Goal: Task Accomplishment & Management: Manage account settings

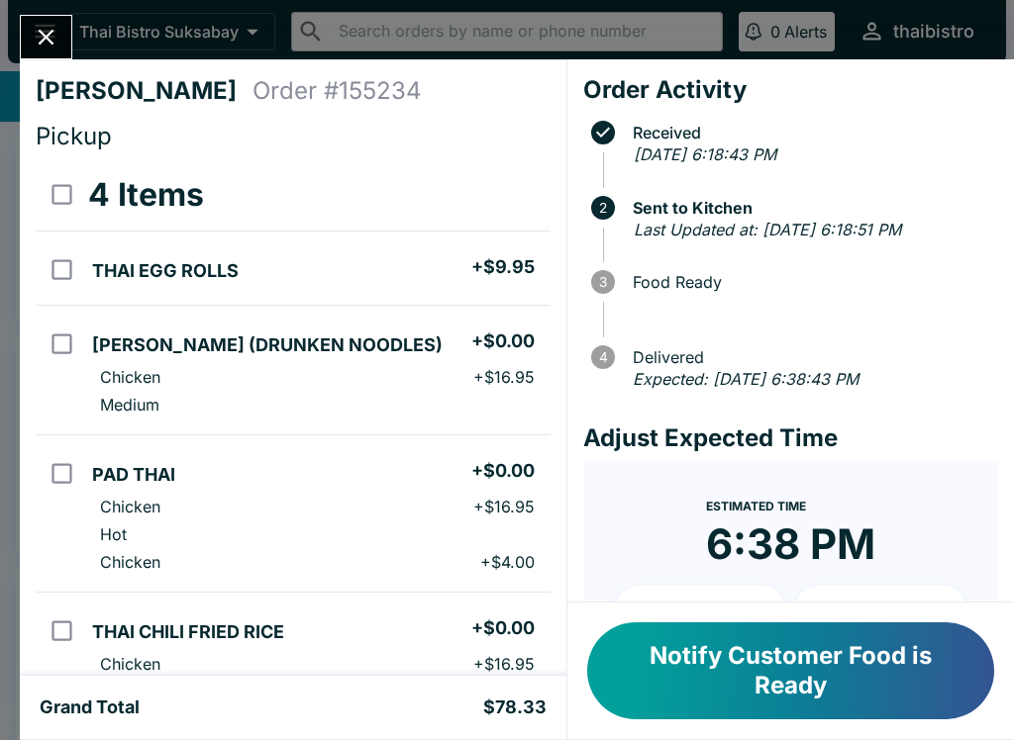
click at [878, 685] on button "Notify Customer Food is Ready" at bounding box center [790, 671] width 407 height 97
click at [877, 685] on button "Notify Customer Food is Ready" at bounding box center [790, 671] width 407 height 97
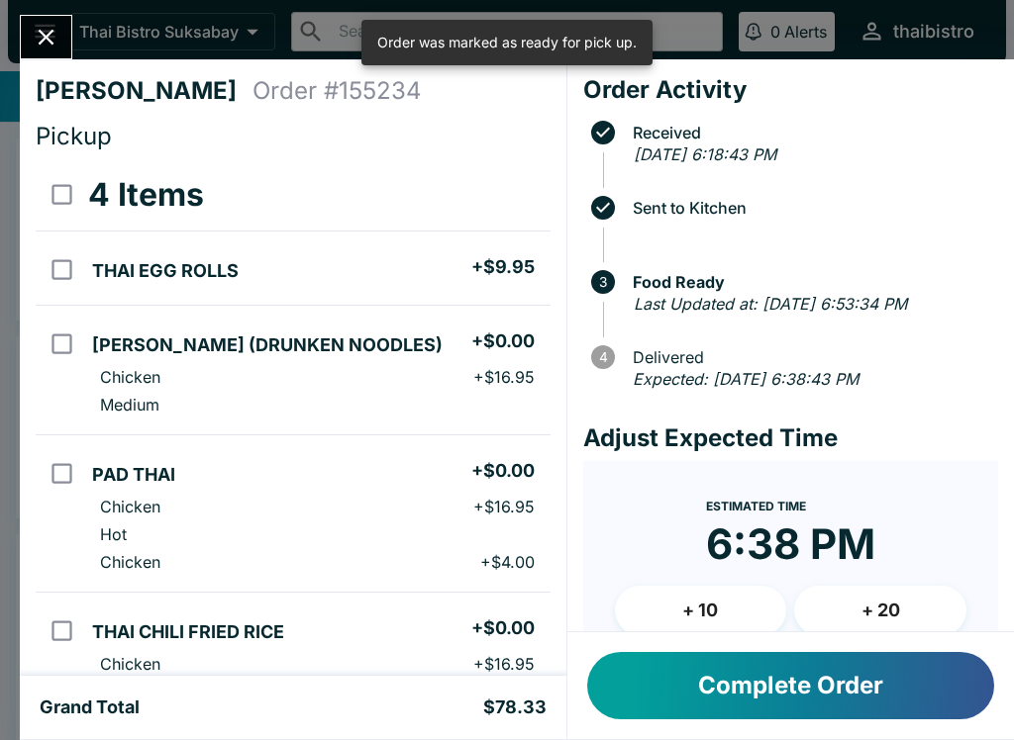
click at [816, 682] on button "Complete Order" at bounding box center [790, 685] width 407 height 67
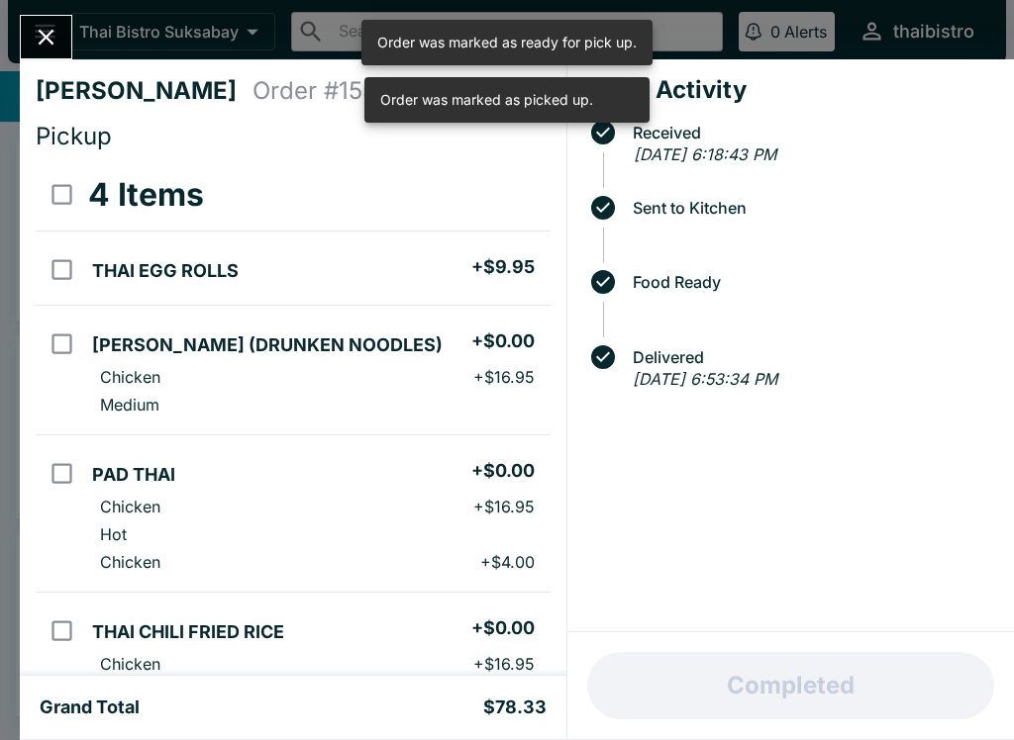
click at [35, 42] on icon "Close" at bounding box center [46, 37] width 27 height 27
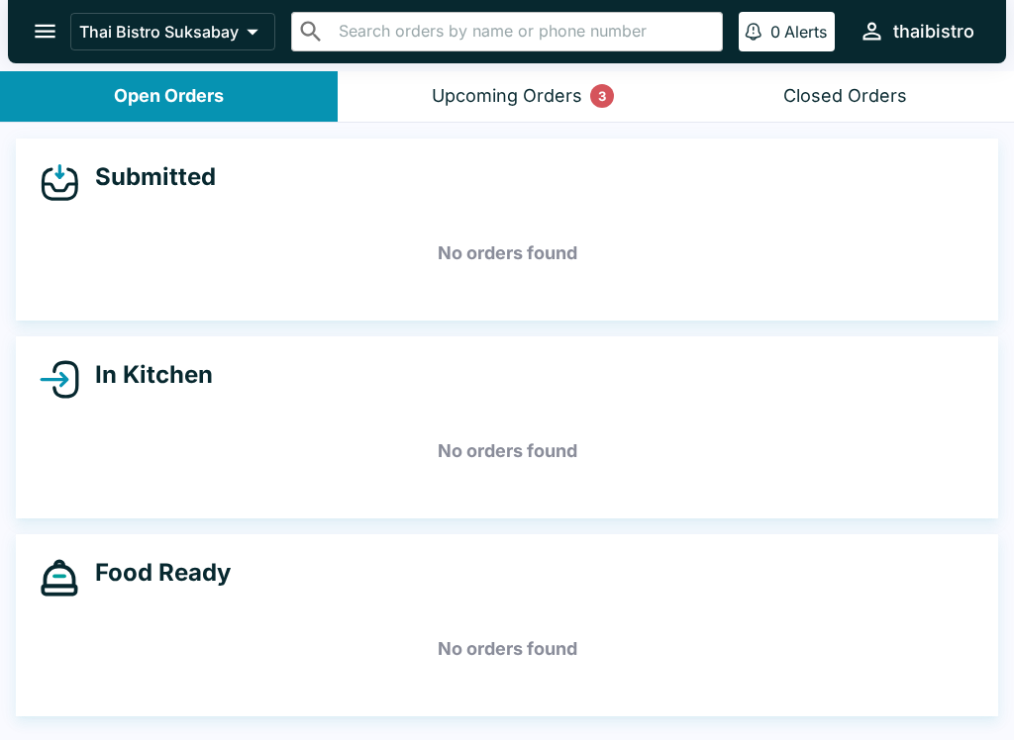
click at [539, 100] on div "Upcoming Orders 3" at bounding box center [507, 96] width 150 height 23
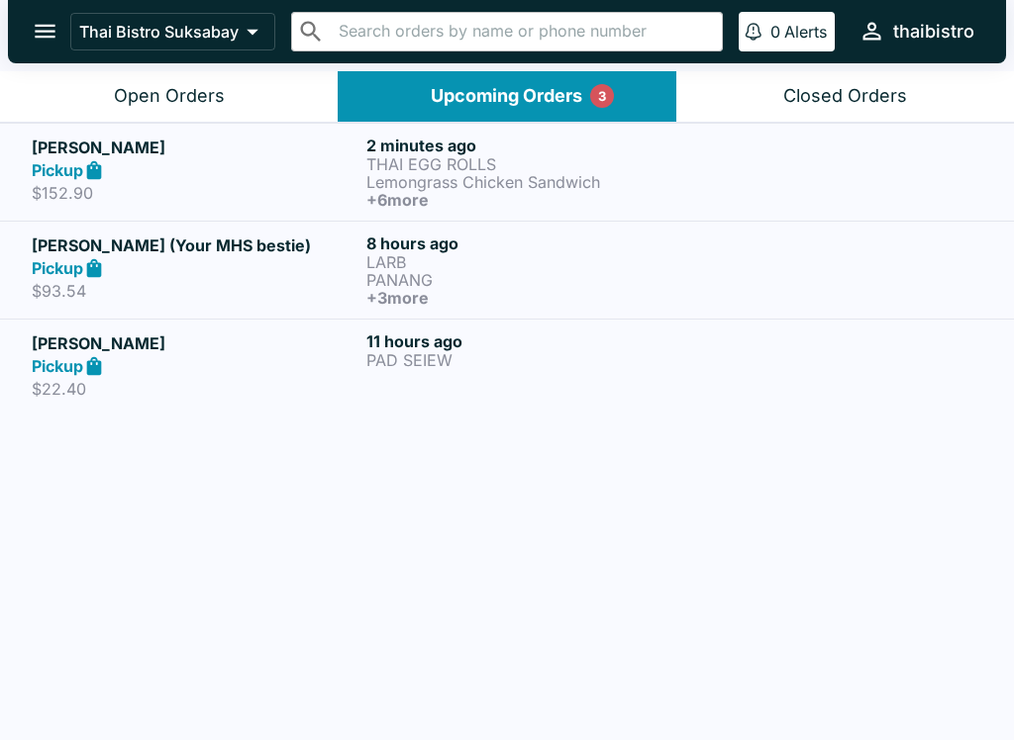
click at [509, 177] on p "Lemongrass Chicken Sandwich" at bounding box center [529, 182] width 327 height 18
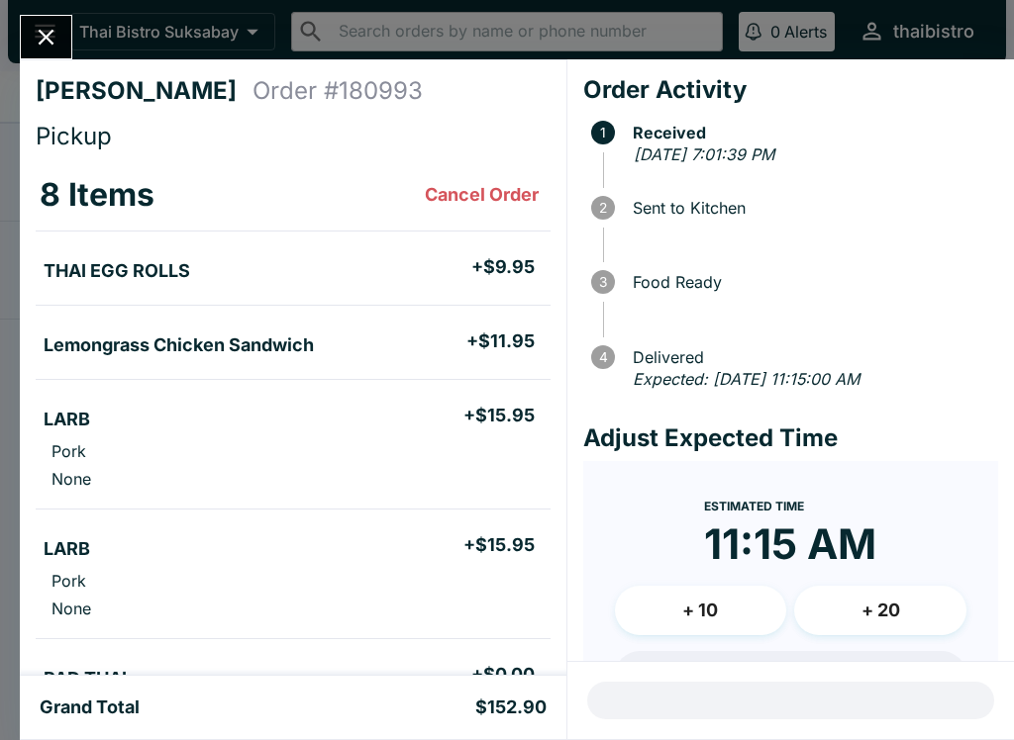
click at [80, 10] on div "[PERSON_NAME] Order # 180993 Pickup 8 Items Cancel Order THAI EGG ROLLS + $9.95…" at bounding box center [507, 370] width 1014 height 740
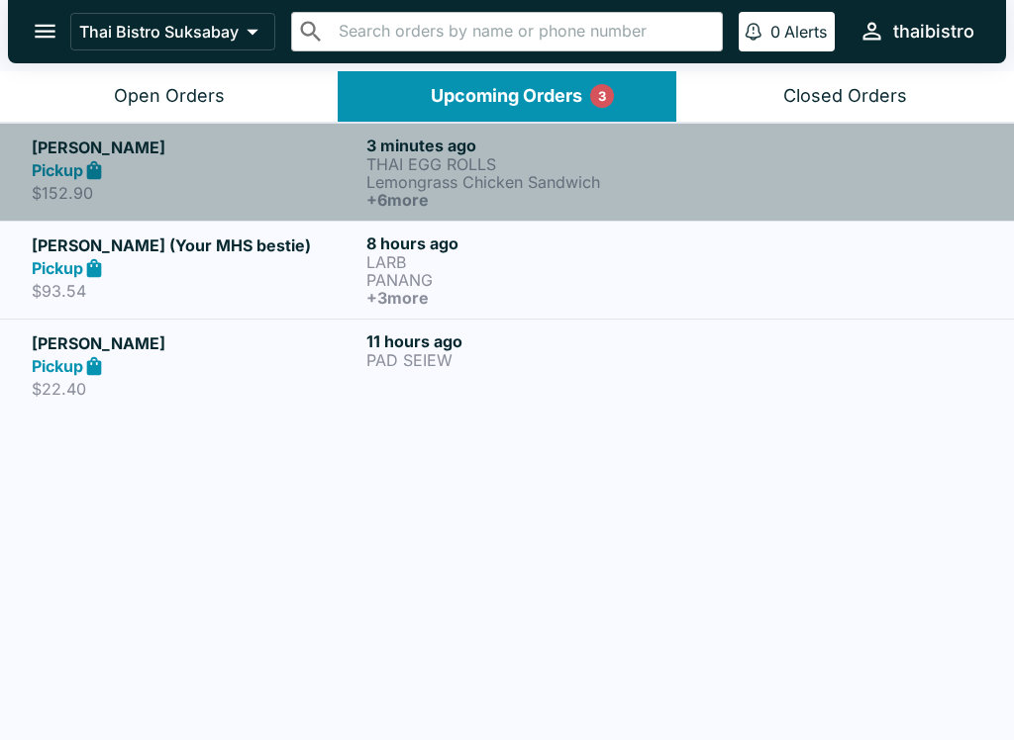
click at [668, 213] on link "[PERSON_NAME] Pickup $152.90 3 minutes ago THAI EGG ROLLS Lemongrass Chicken Sa…" at bounding box center [507, 172] width 1014 height 98
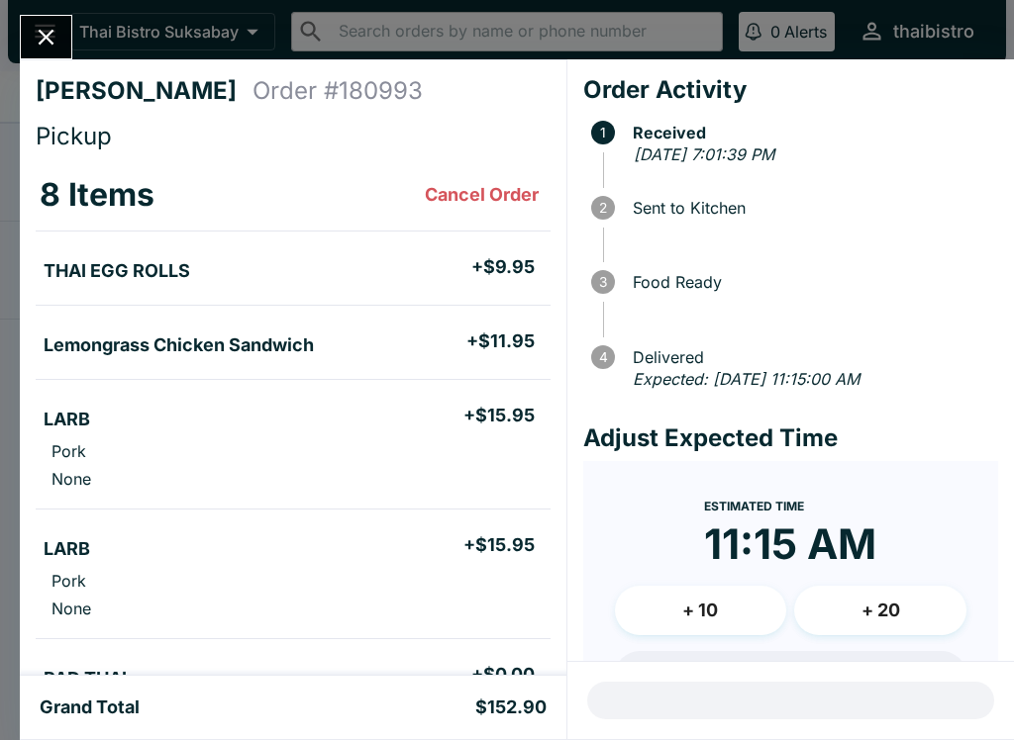
scroll to position [-3, 0]
click at [64, 39] on button "Close" at bounding box center [46, 37] width 50 height 43
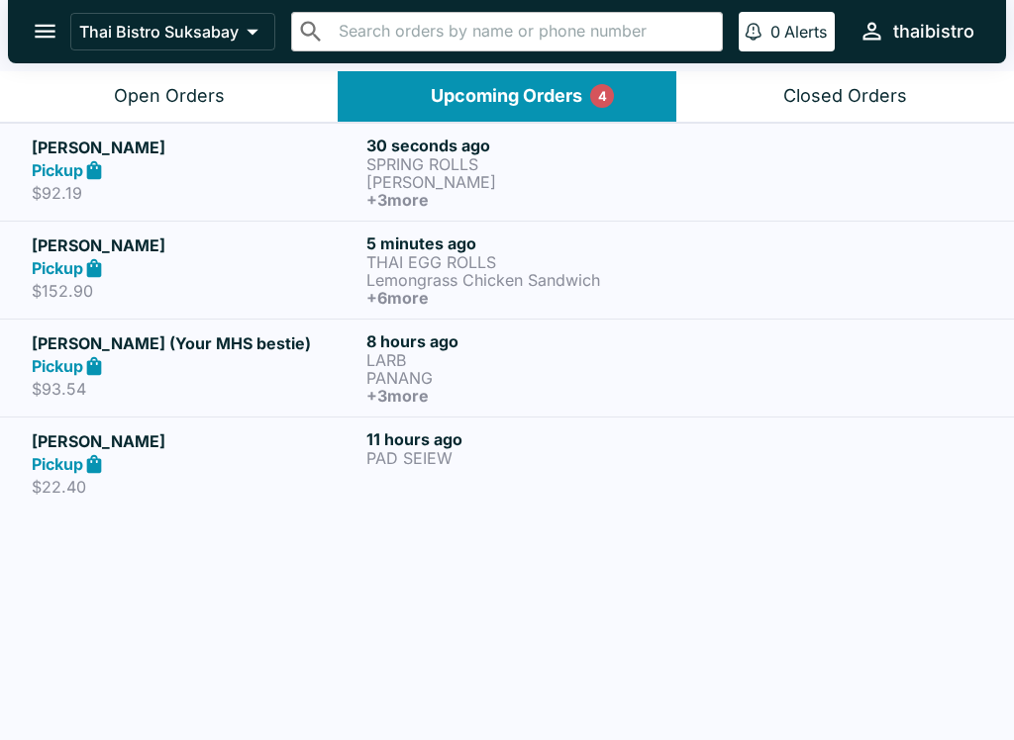
click at [664, 202] on h6 "+ 3 more" at bounding box center [529, 200] width 327 height 18
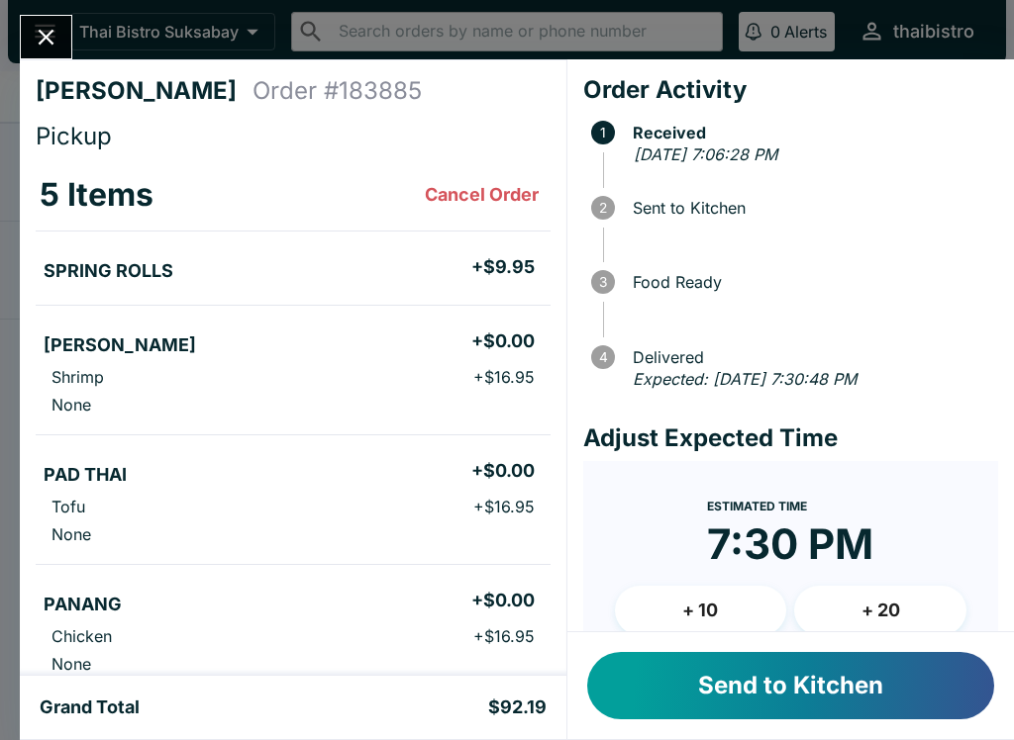
click at [17, 2] on div "[PERSON_NAME] Order # 183885 Pickup 5 Items Cancel Order SPRING ROLLS + $9.95 […" at bounding box center [507, 370] width 1014 height 740
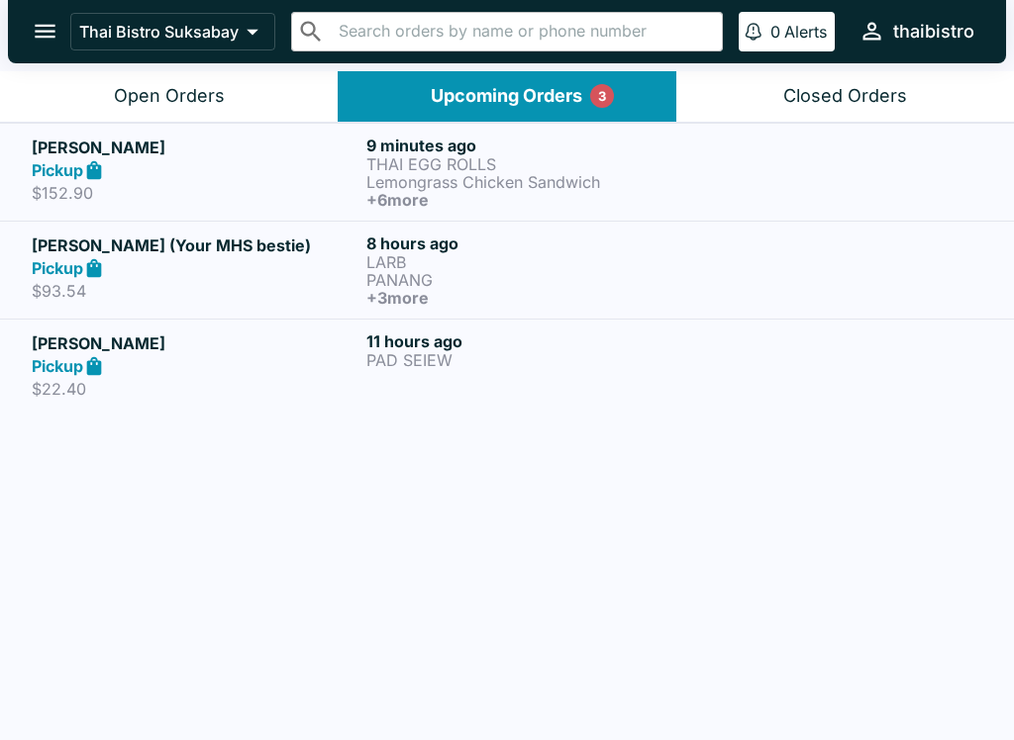
click at [244, 98] on button "Open Orders" at bounding box center [169, 96] width 338 height 50
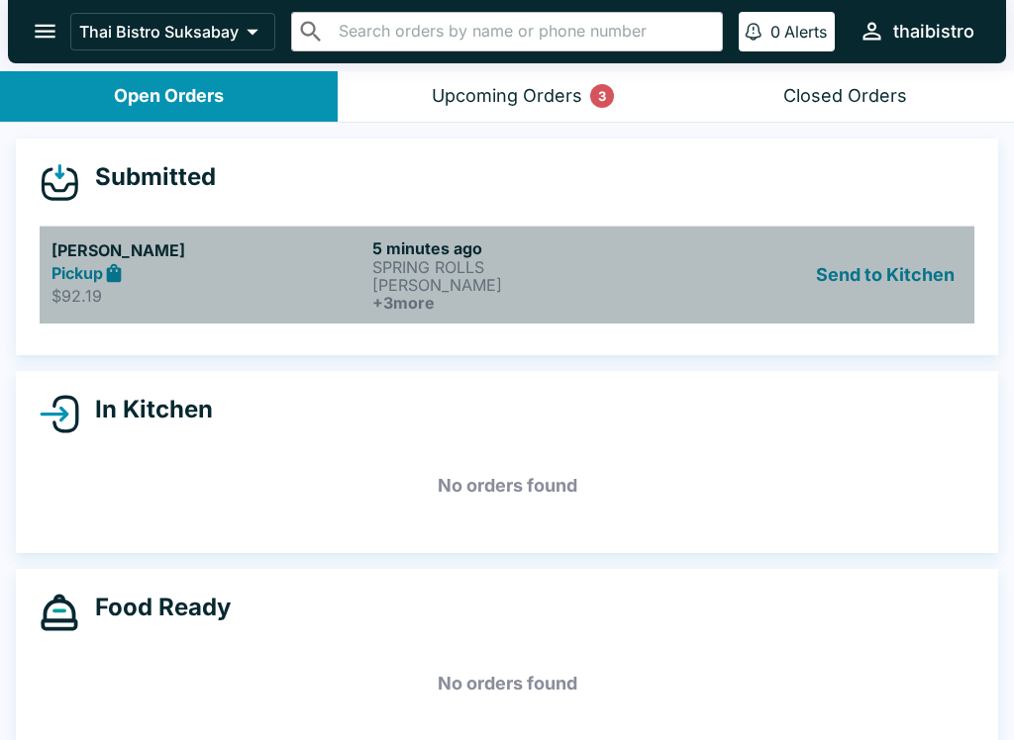
click at [413, 285] on p "[PERSON_NAME]" at bounding box center [528, 285] width 313 height 18
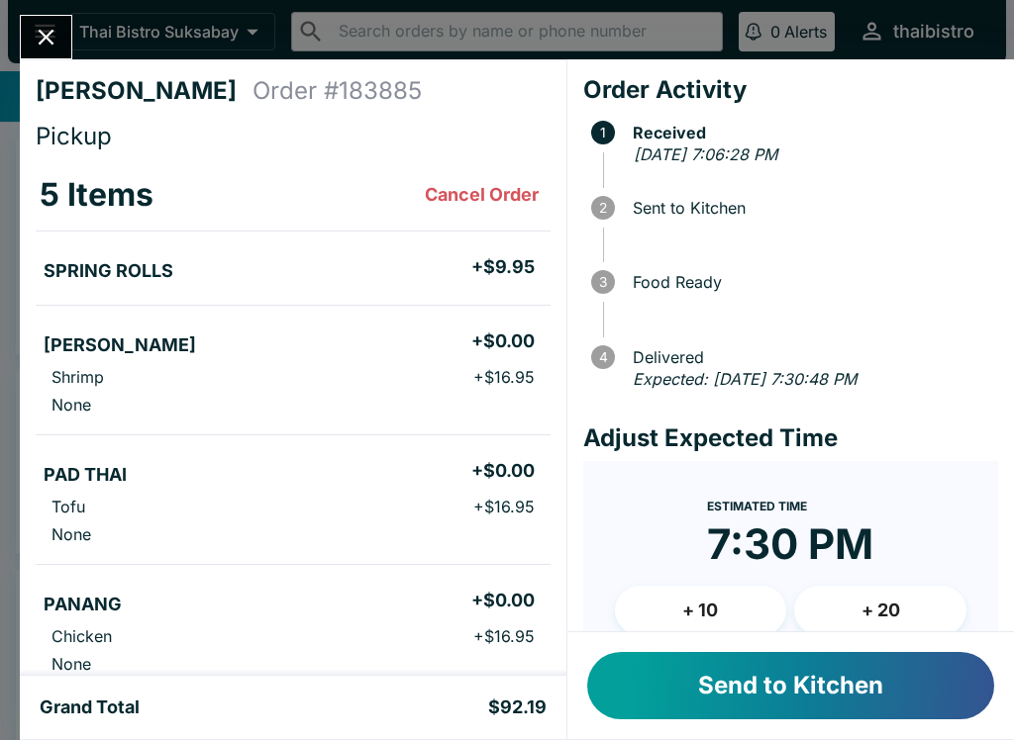
click at [861, 688] on button "Send to Kitchen" at bounding box center [790, 685] width 407 height 67
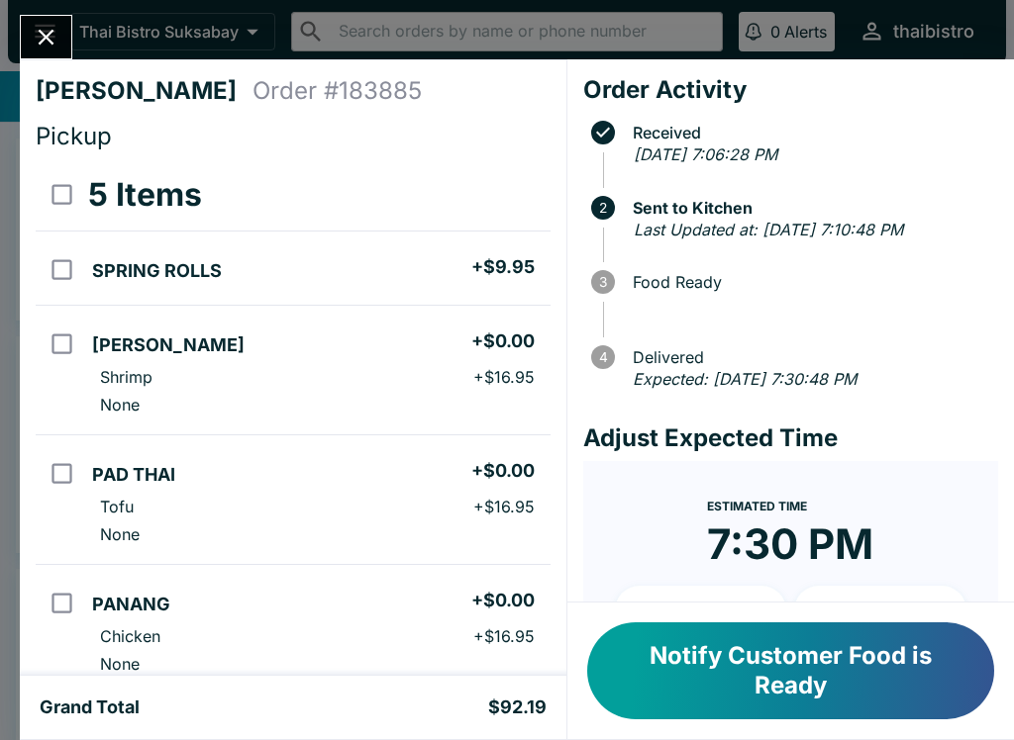
scroll to position [-7, 0]
click at [47, 30] on icon "Close" at bounding box center [46, 37] width 27 height 27
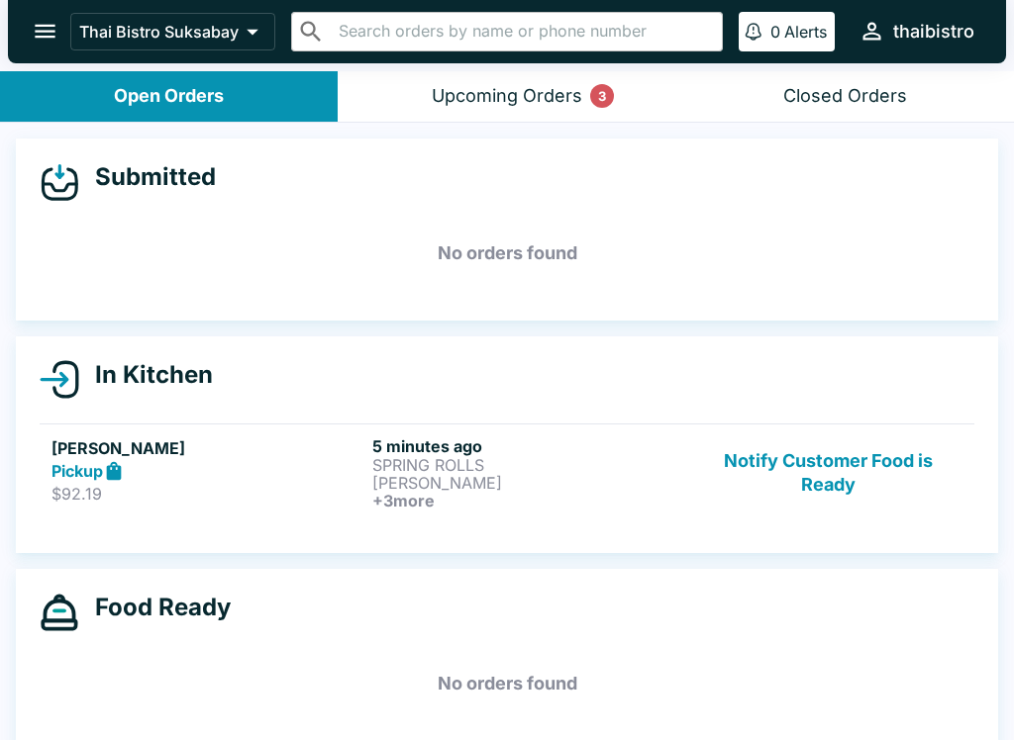
click at [584, 110] on button "Upcoming Orders 3" at bounding box center [507, 96] width 338 height 50
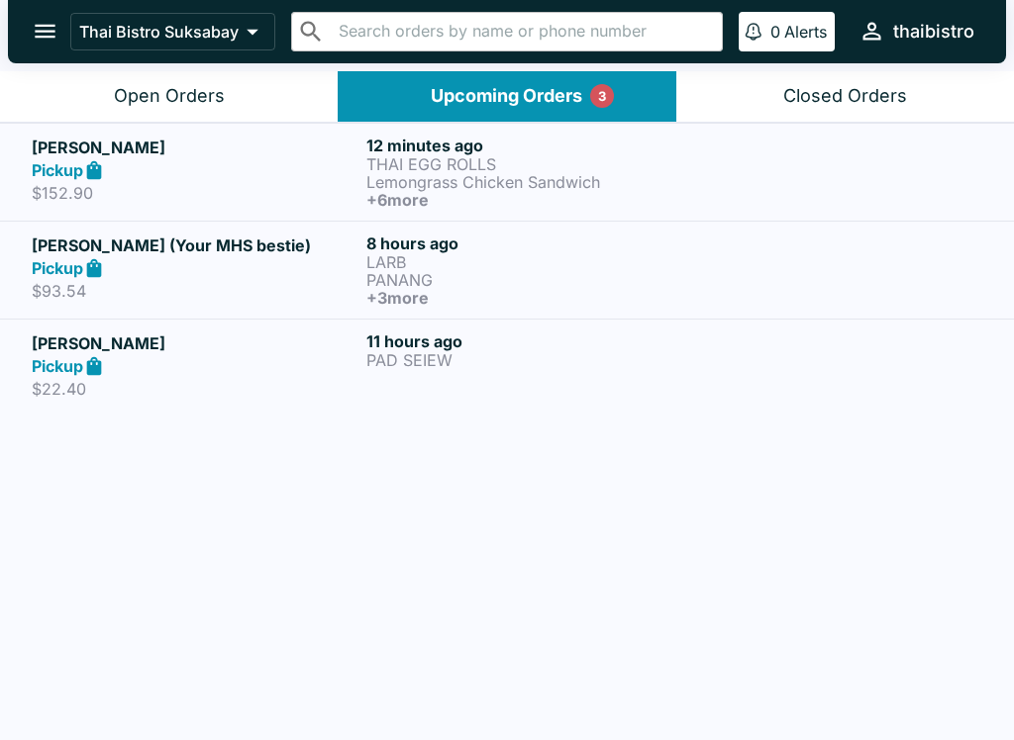
click at [461, 348] on h6 "11 hours ago" at bounding box center [529, 342] width 327 height 20
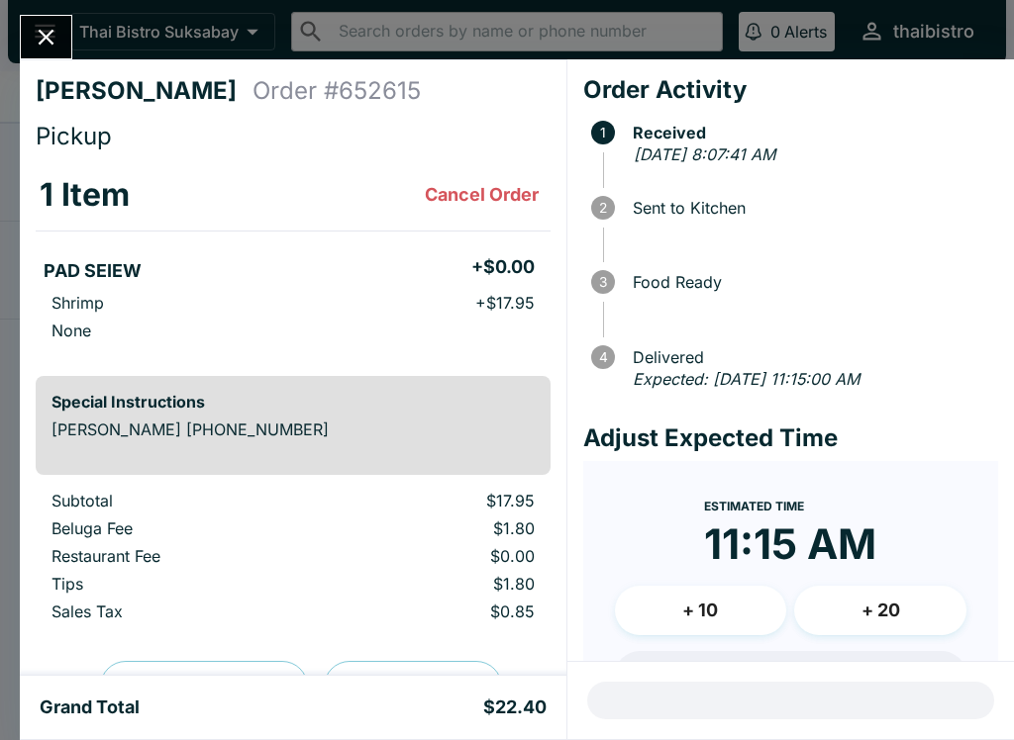
click at [30, 29] on button "Close" at bounding box center [46, 37] width 50 height 43
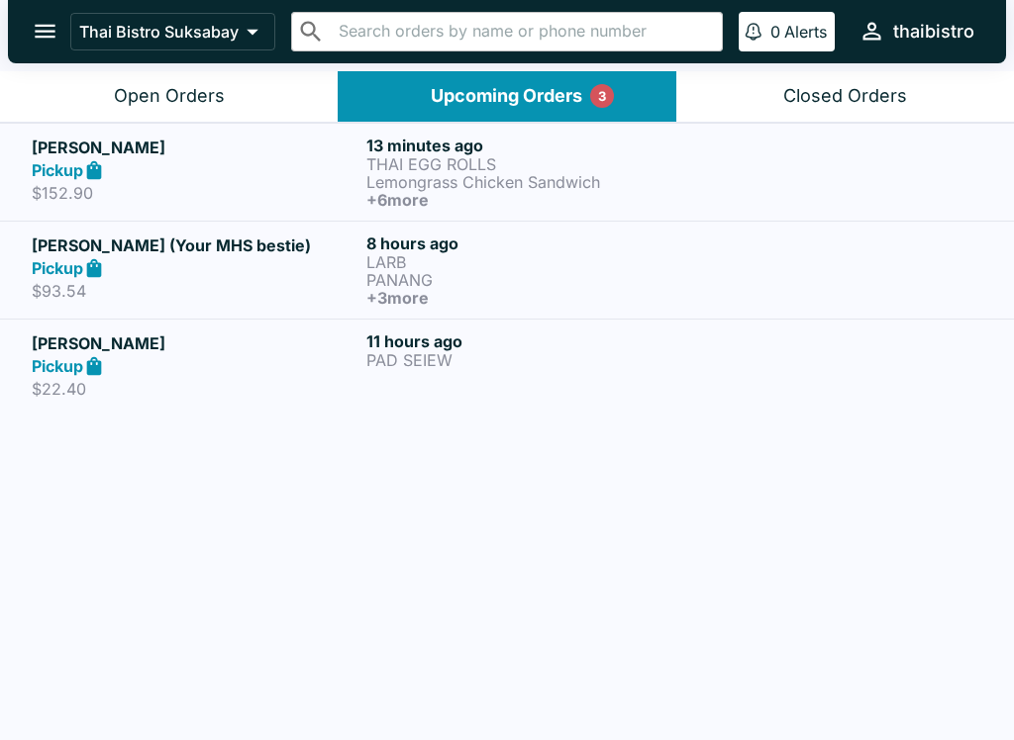
click at [481, 280] on p "PANANG" at bounding box center [529, 280] width 327 height 18
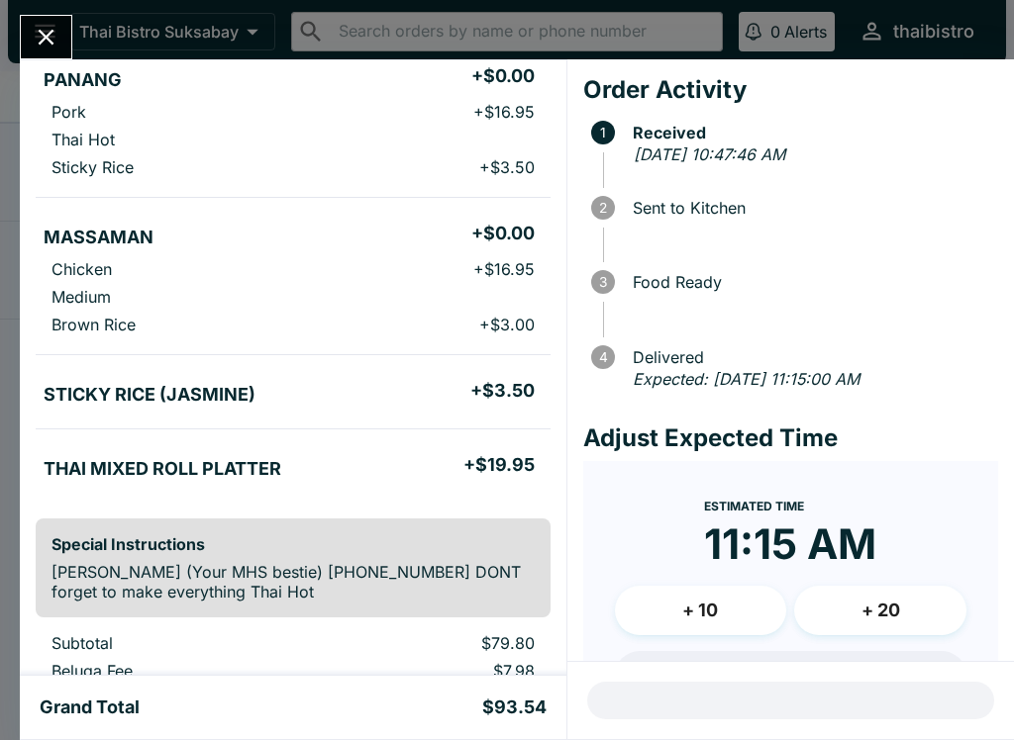
scroll to position [363, 0]
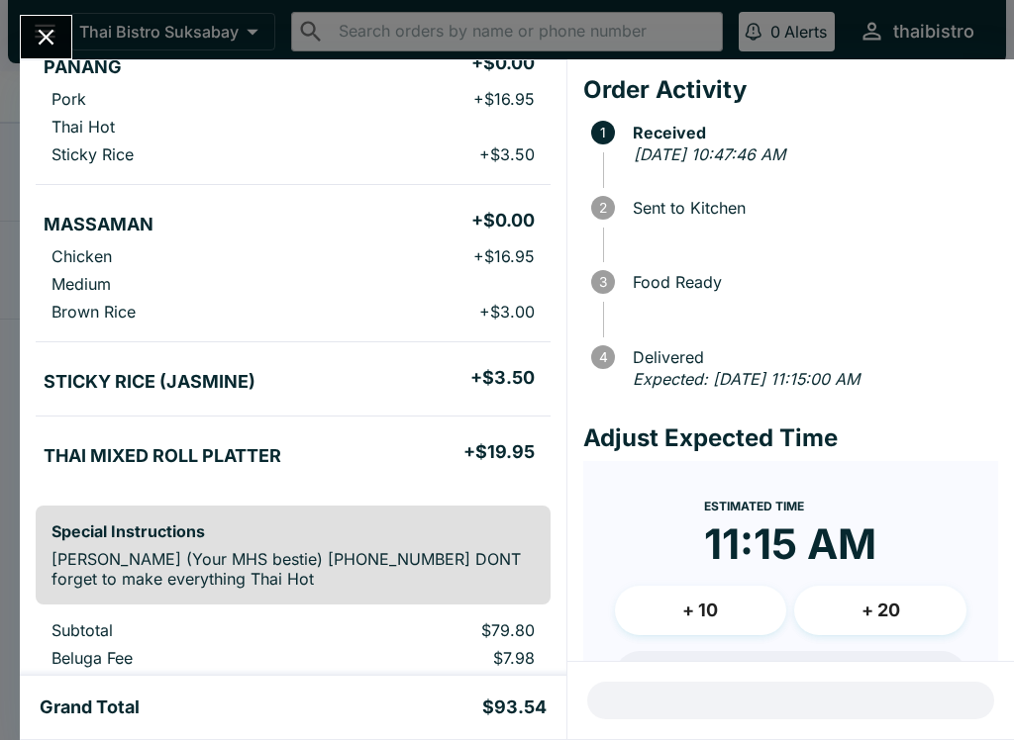
click at [39, 16] on button "Close" at bounding box center [46, 37] width 50 height 43
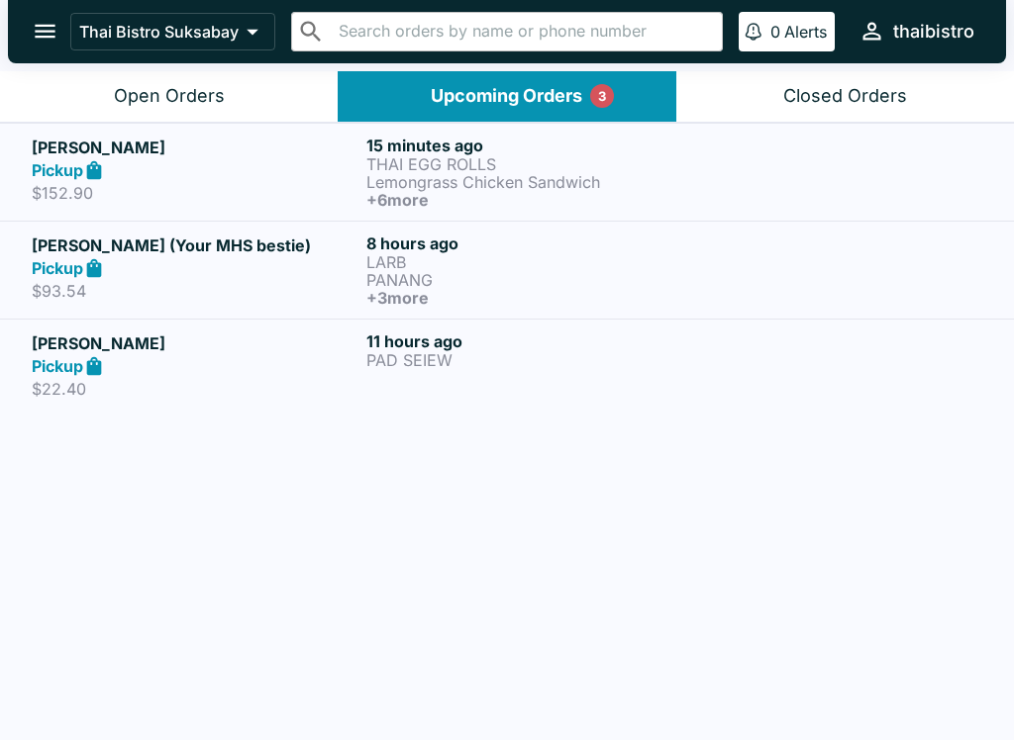
click at [607, 166] on p "THAI EGG ROLLS" at bounding box center [529, 164] width 327 height 18
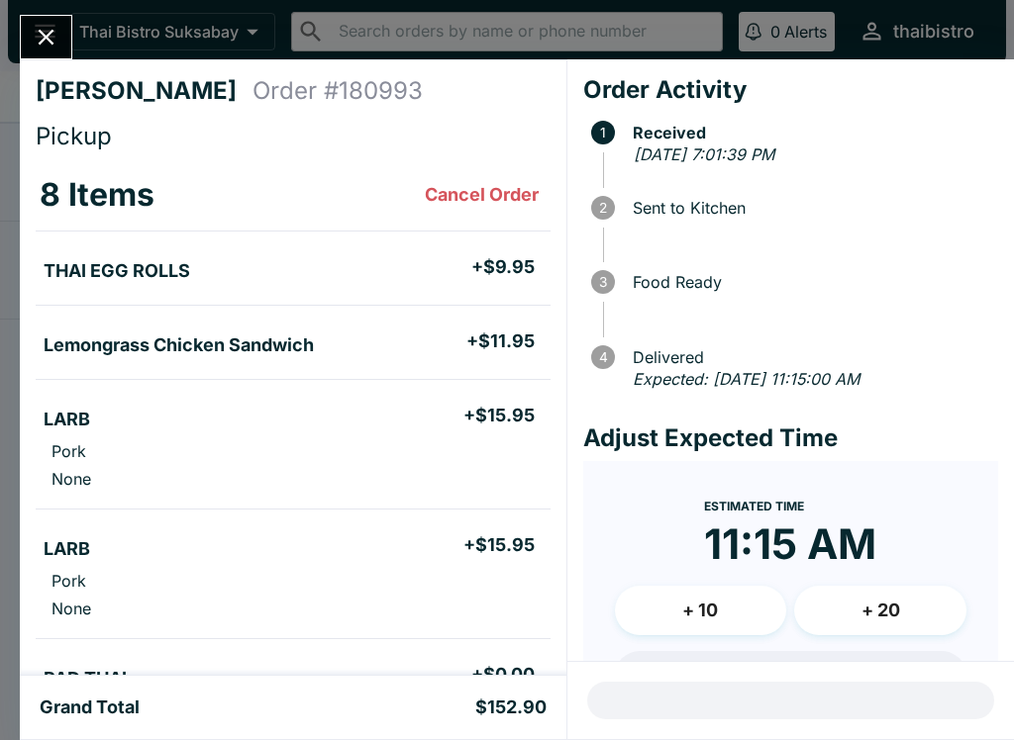
click at [55, 26] on icon "Close" at bounding box center [46, 37] width 27 height 27
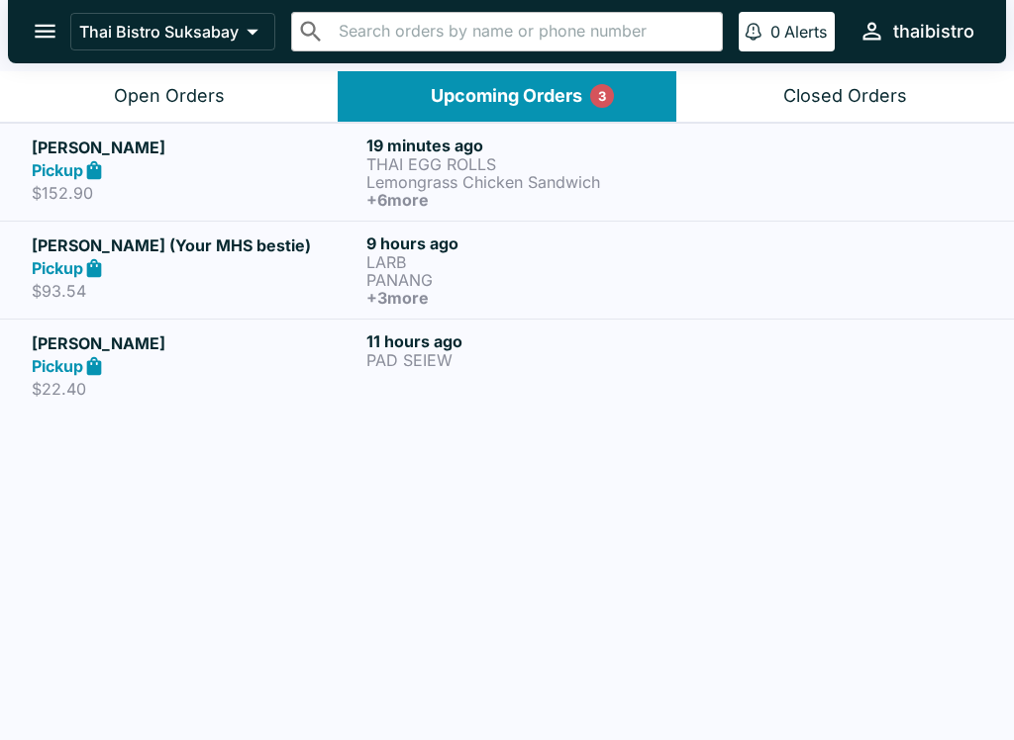
click at [275, 102] on button "Open Orders" at bounding box center [169, 96] width 338 height 50
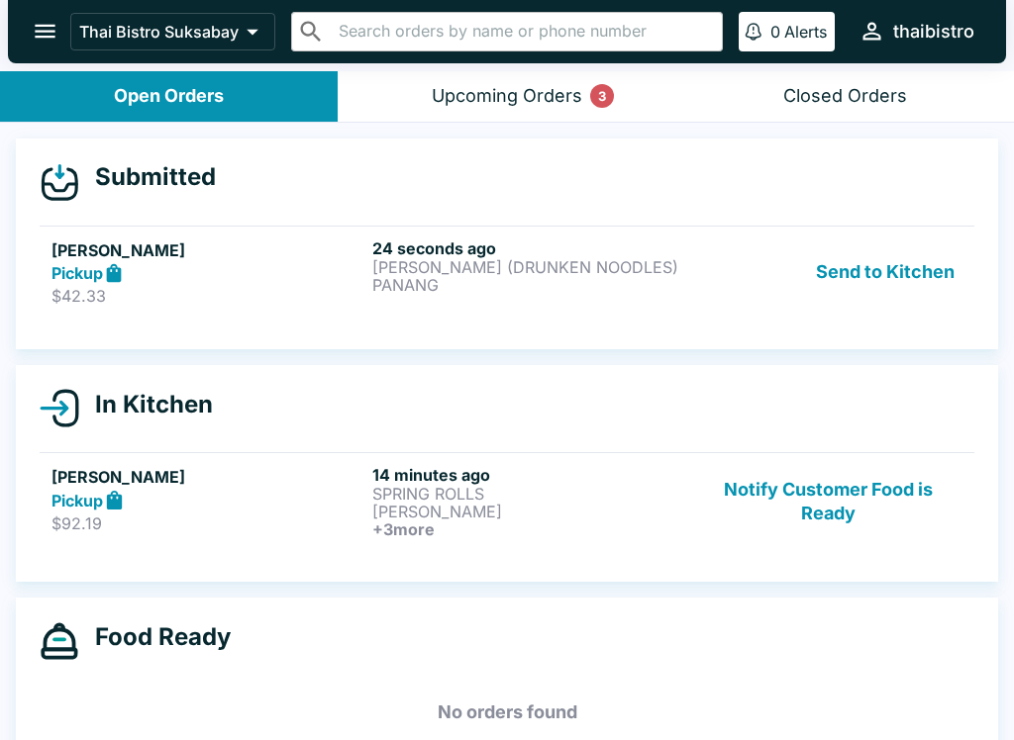
click at [515, 301] on div "24 seconds ago [PERSON_NAME] (DRUNKEN NOODLES) PANANG" at bounding box center [528, 273] width 313 height 68
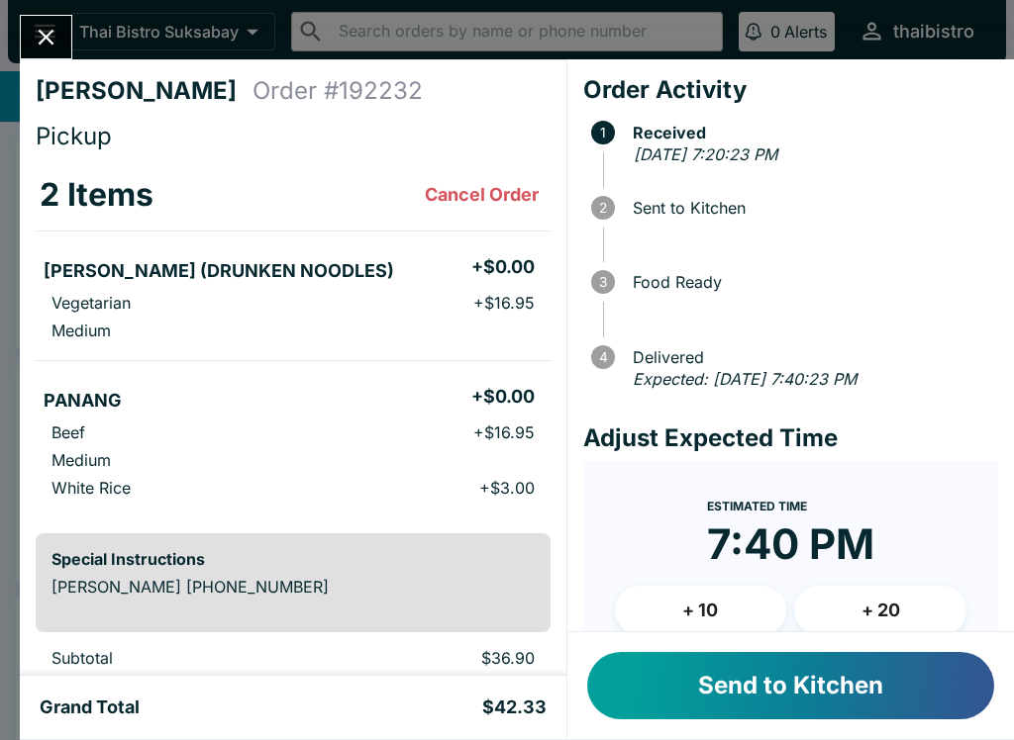
click at [858, 680] on button "Send to Kitchen" at bounding box center [790, 685] width 407 height 67
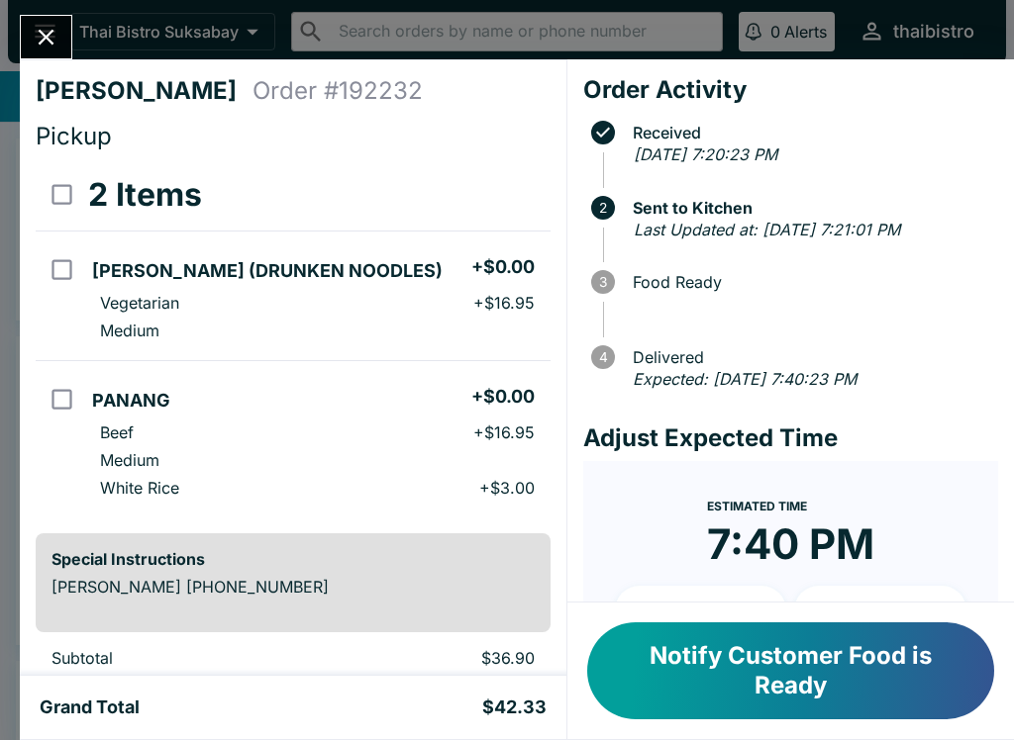
click at [38, 17] on button "Close" at bounding box center [46, 37] width 50 height 43
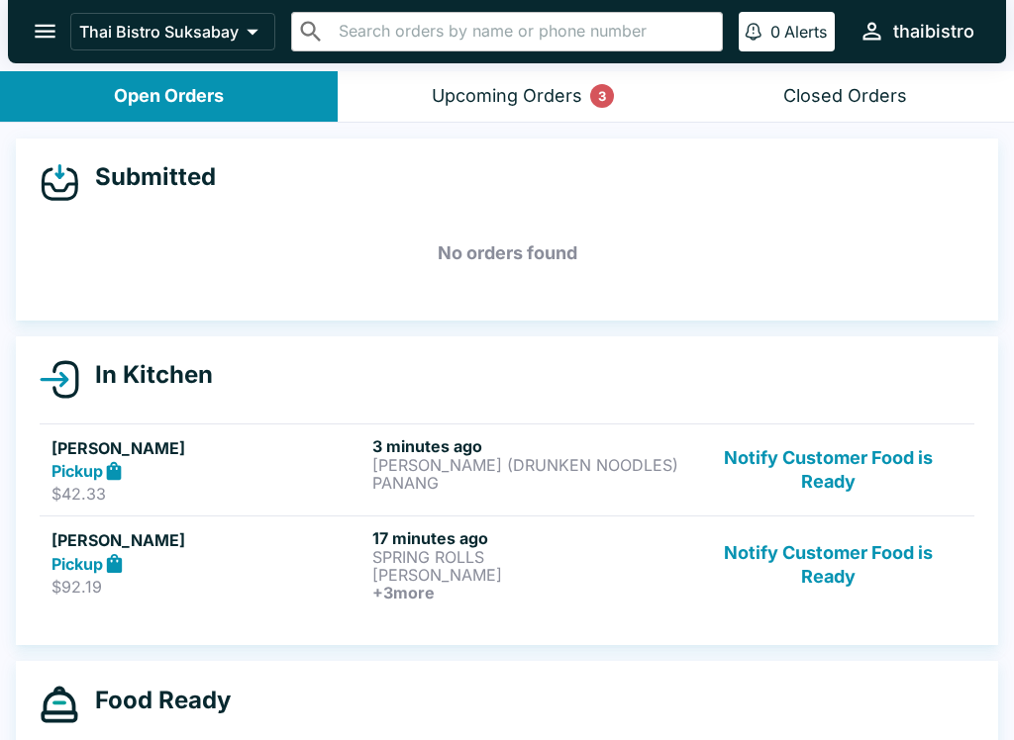
click at [591, 98] on div "3" at bounding box center [602, 96] width 24 height 24
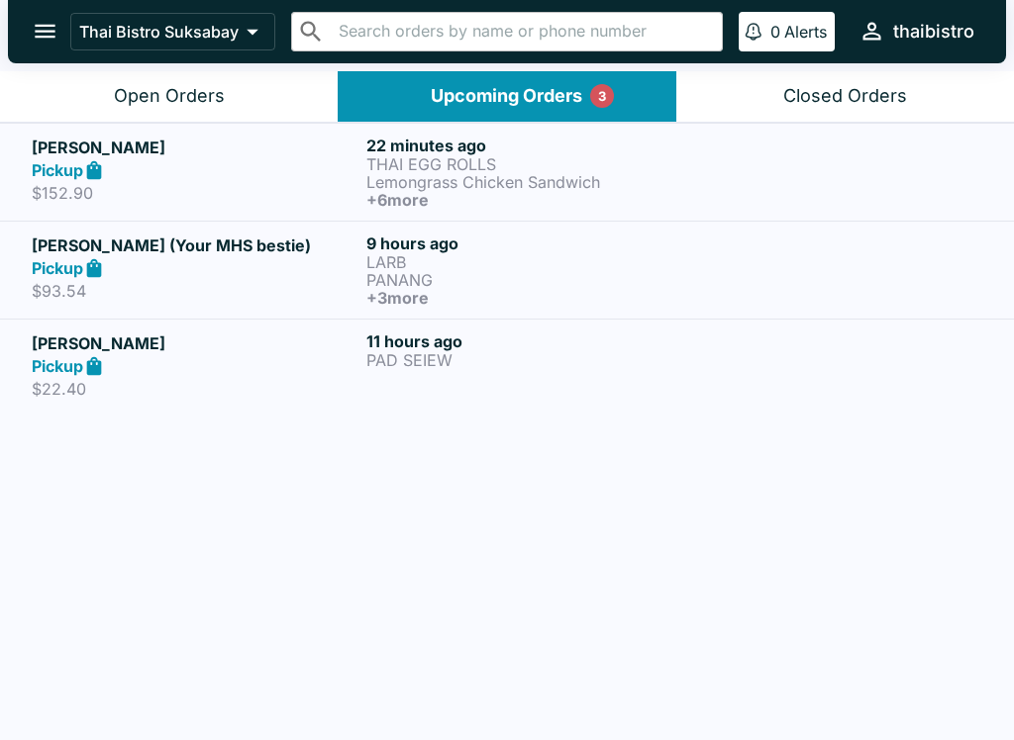
click at [588, 201] on h6 "+ 6 more" at bounding box center [529, 200] width 327 height 18
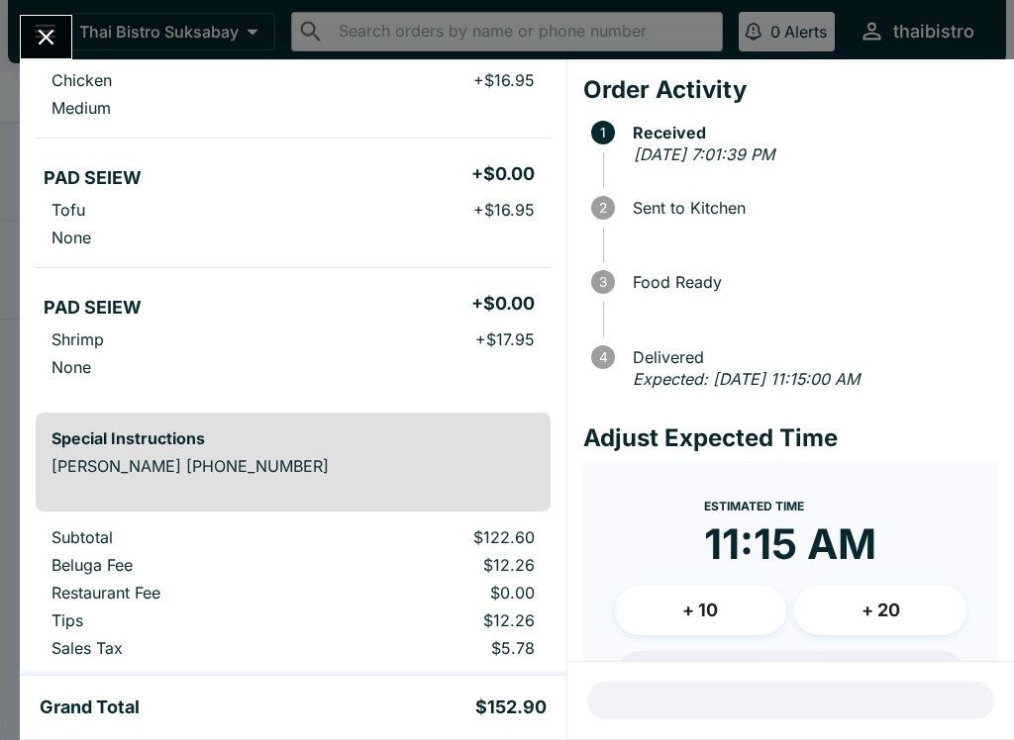
scroll to position [756, 0]
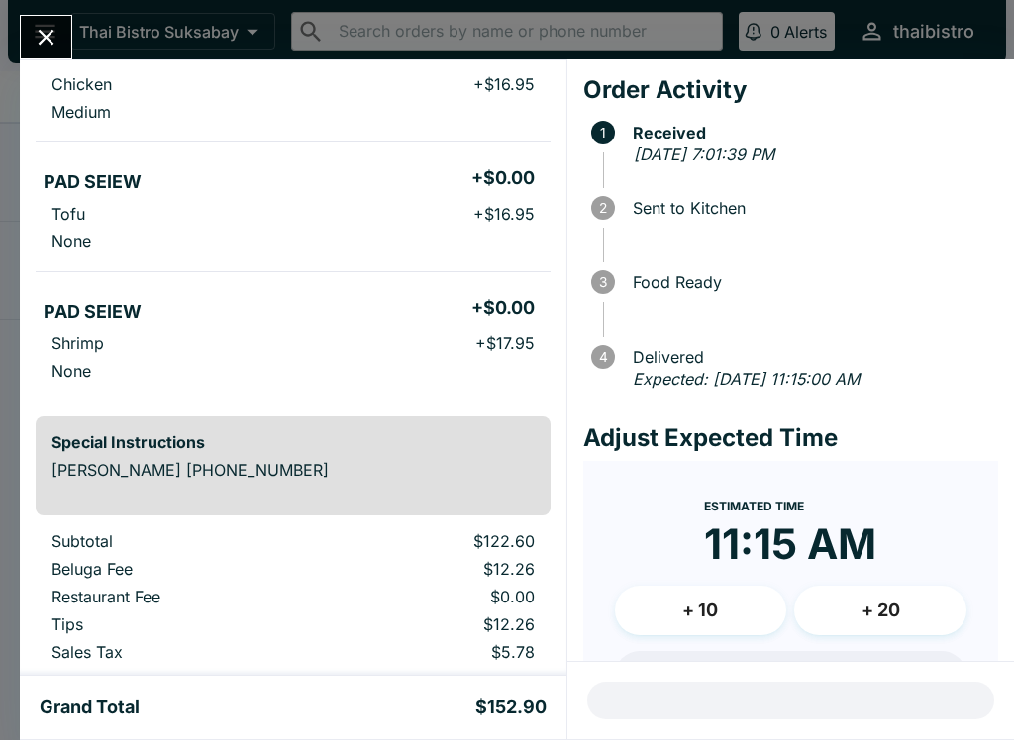
click at [44, 60] on h5 "PAD THAI" at bounding box center [85, 53] width 83 height 24
click at [36, 48] on icon "Close" at bounding box center [46, 37] width 27 height 27
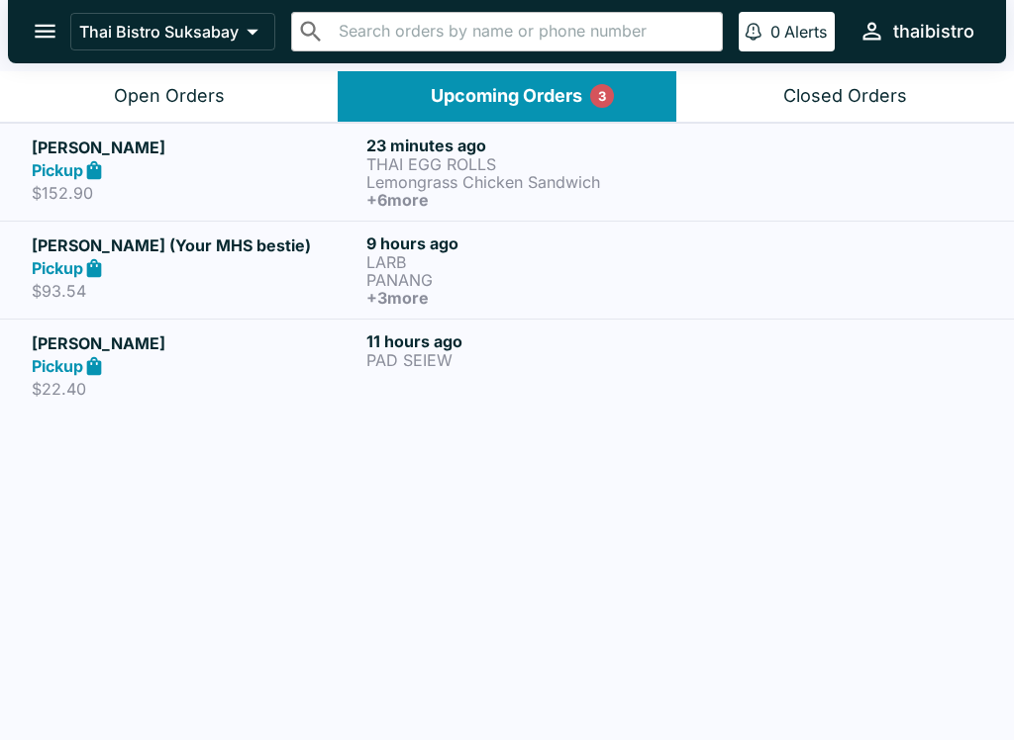
click at [253, 71] on button "Open Orders" at bounding box center [169, 96] width 338 height 50
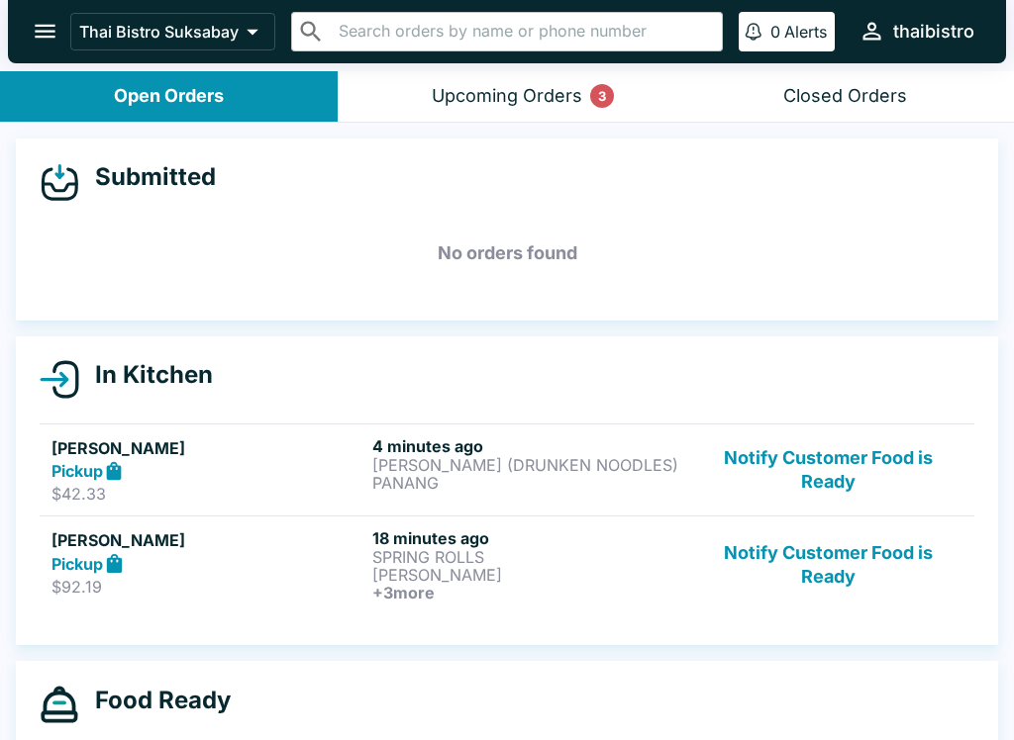
click at [843, 555] on button "Notify Customer Food is Ready" at bounding box center [828, 565] width 268 height 73
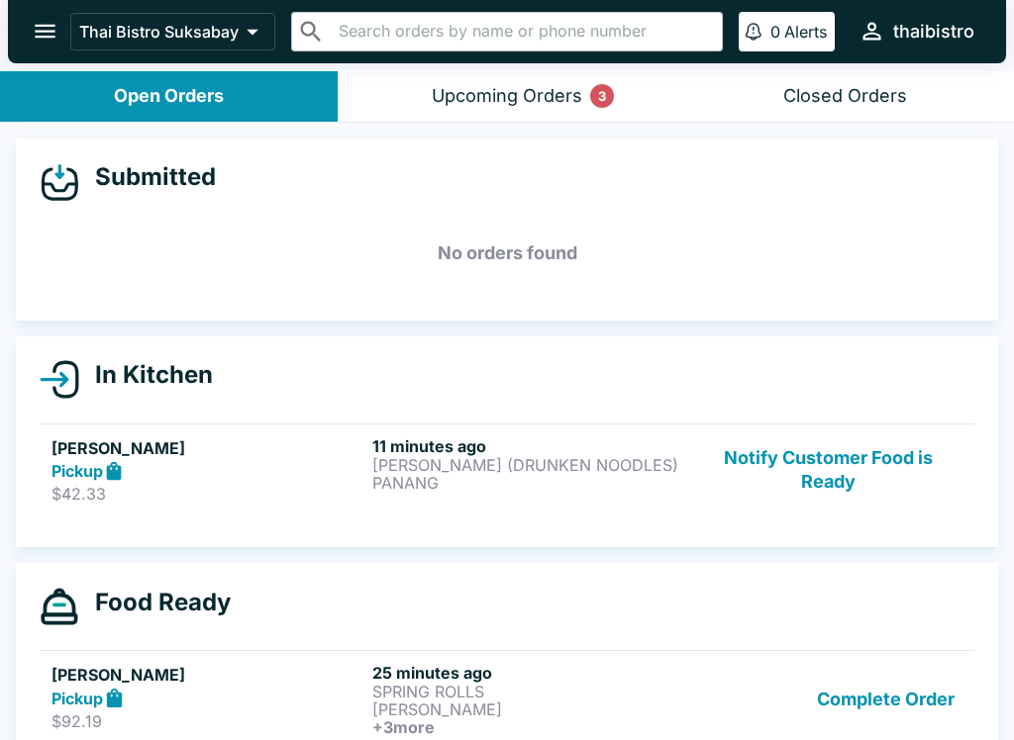
click at [843, 453] on button "Notify Customer Food is Ready" at bounding box center [828, 471] width 268 height 68
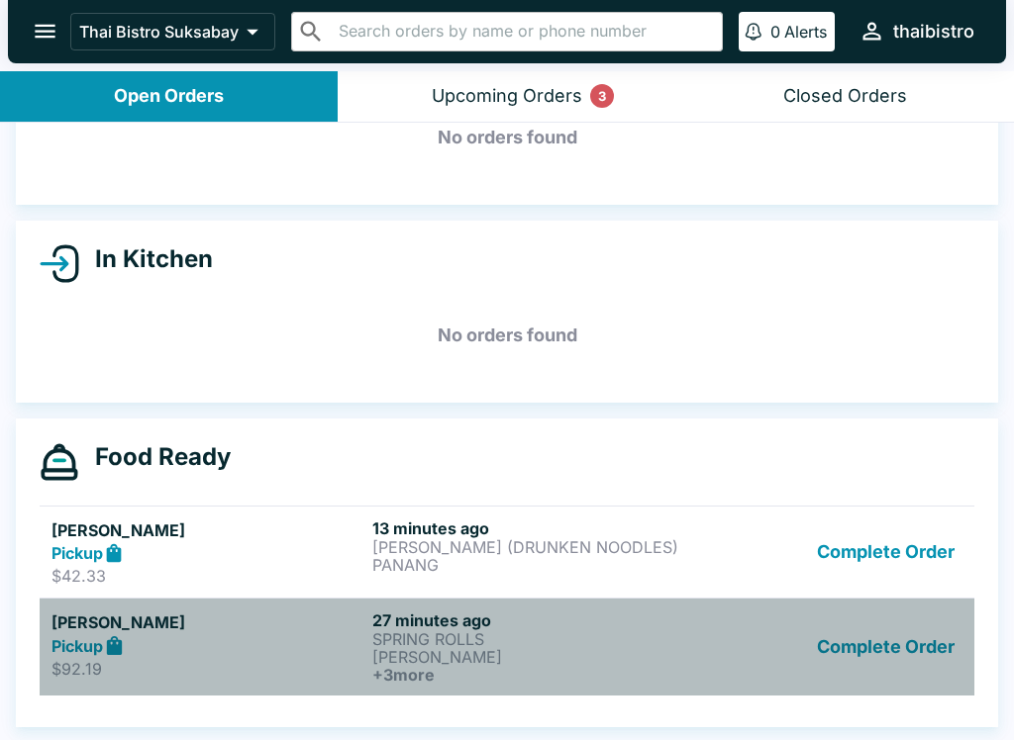
click at [961, 648] on button "Complete Order" at bounding box center [885, 647] width 153 height 73
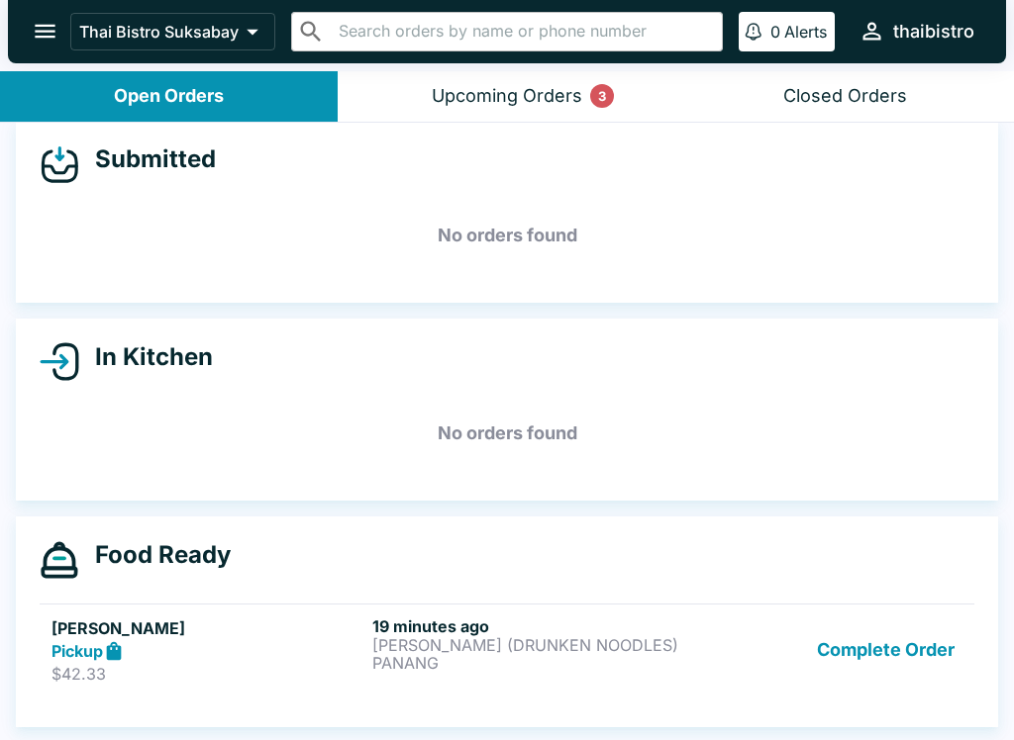
scroll to position [18, 0]
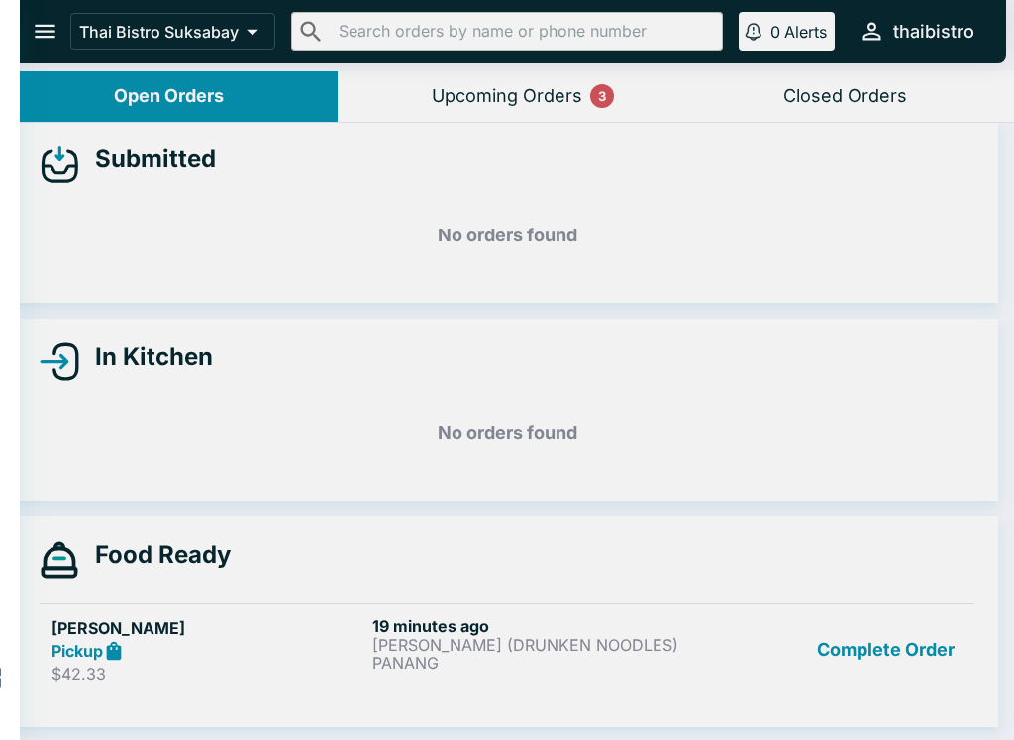
click at [81, 486] on div at bounding box center [507, 370] width 1014 height 740
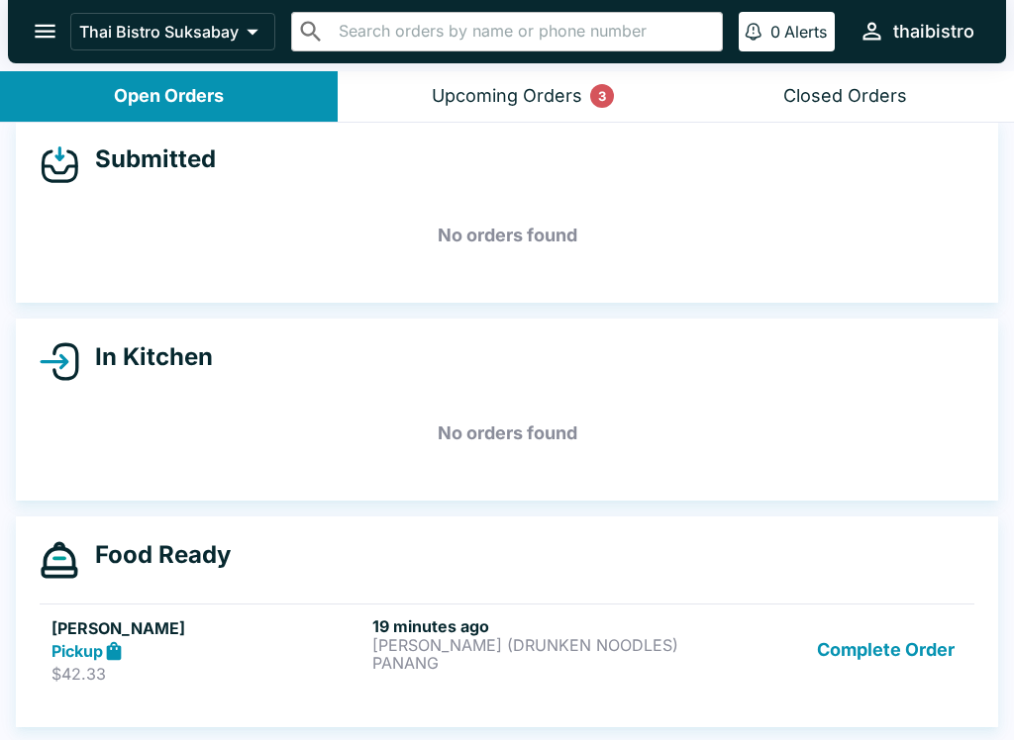
scroll to position [3, 0]
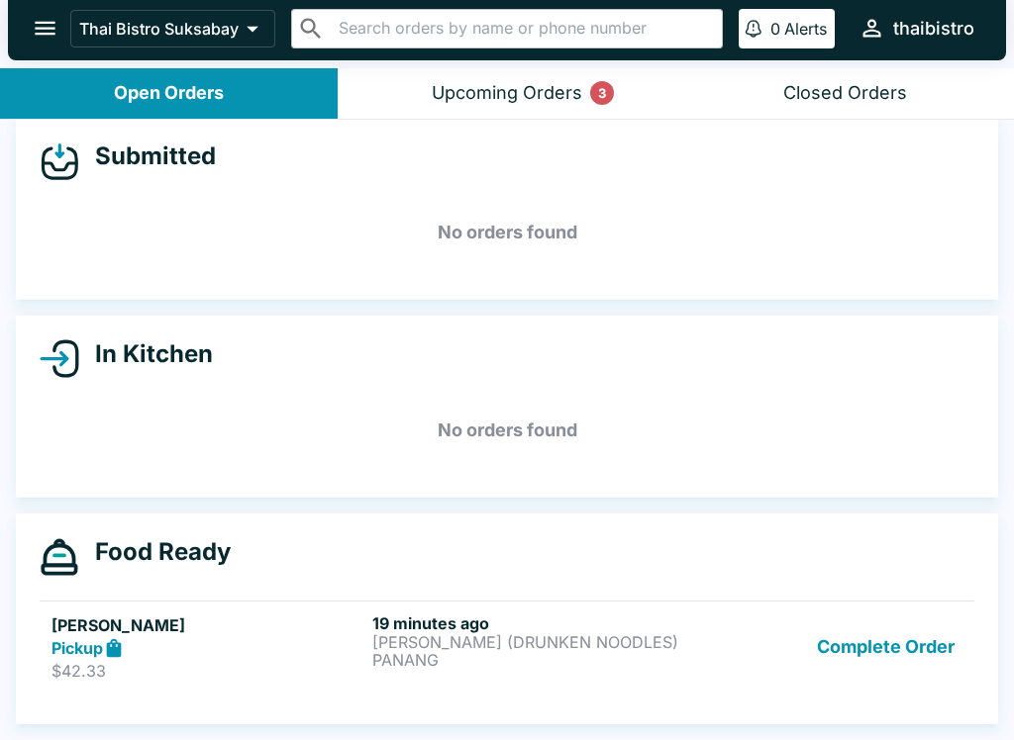
click at [949, 670] on button "Complete Order" at bounding box center [885, 648] width 153 height 68
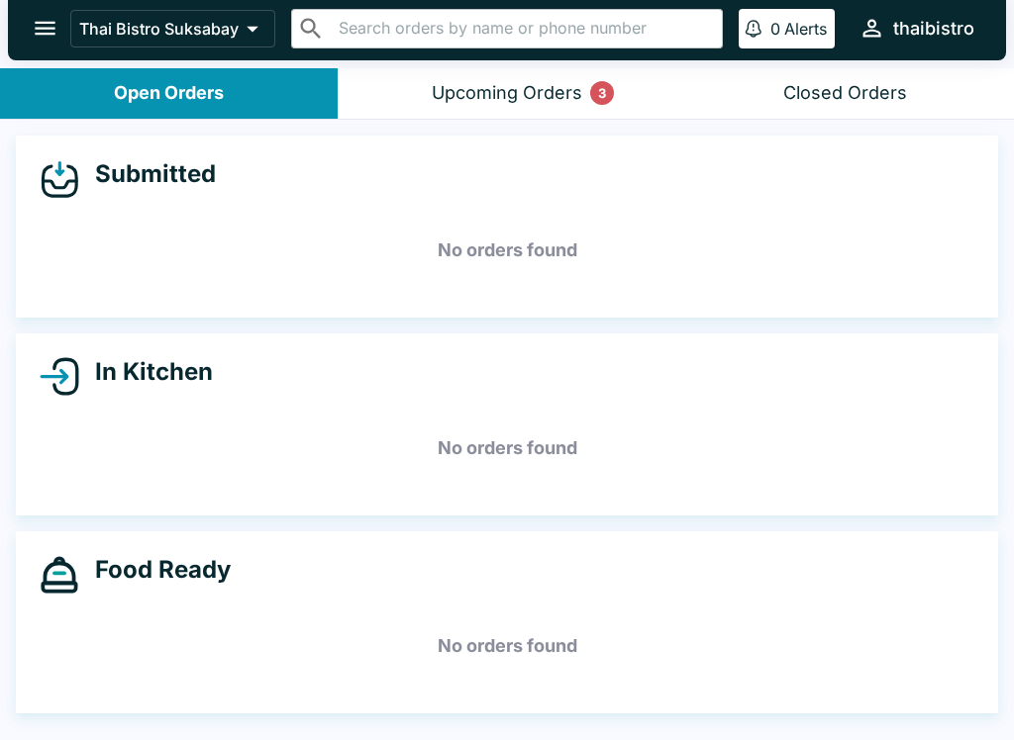
scroll to position [0, 0]
